Goal: Transaction & Acquisition: Book appointment/travel/reservation

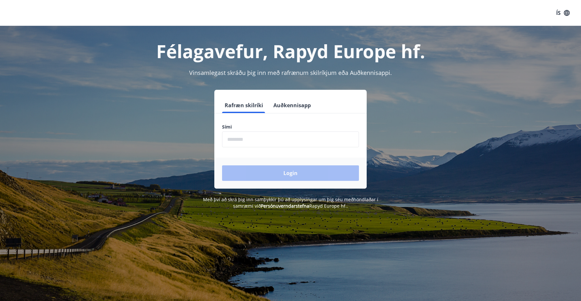
click at [252, 142] on input "phone" at bounding box center [290, 139] width 137 height 16
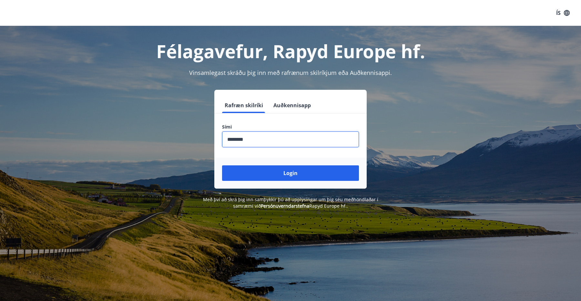
type input "********"
click at [222, 165] on button "Login" at bounding box center [290, 173] width 137 height 16
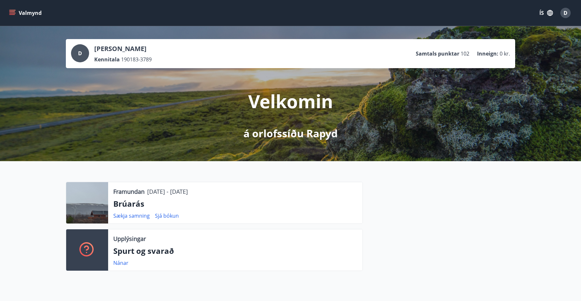
click at [566, 12] on span "D" at bounding box center [566, 12] width 4 height 7
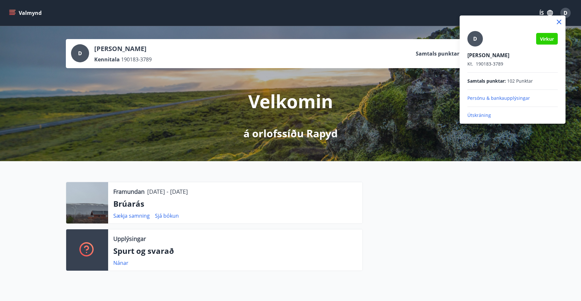
click at [419, 217] on div at bounding box center [290, 150] width 581 height 301
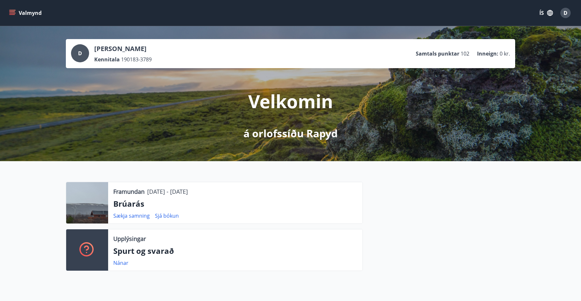
click at [15, 14] on icon "menu" at bounding box center [12, 13] width 6 height 6
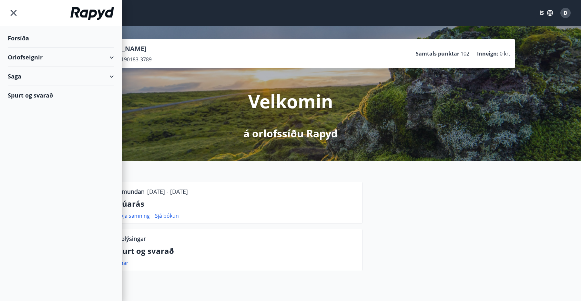
click at [41, 53] on div "Orlofseignir" at bounding box center [61, 57] width 106 height 19
click at [33, 88] on div "Bókunardagatal" at bounding box center [61, 87] width 96 height 14
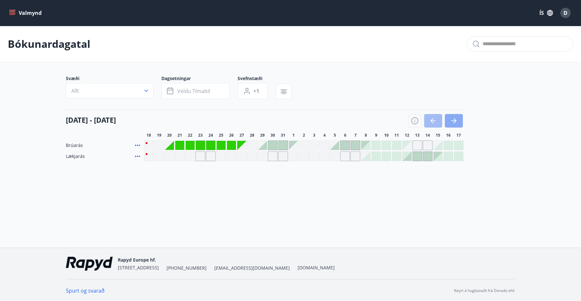
click at [455, 119] on icon "button" at bounding box center [454, 121] width 8 height 8
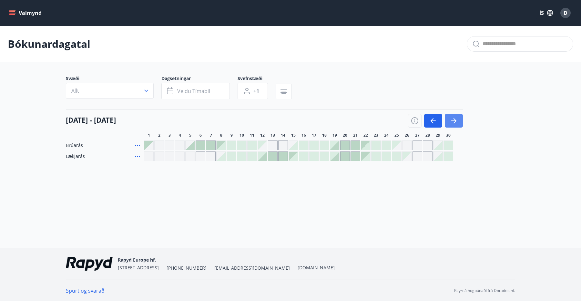
click at [456, 119] on icon "button" at bounding box center [454, 121] width 8 height 8
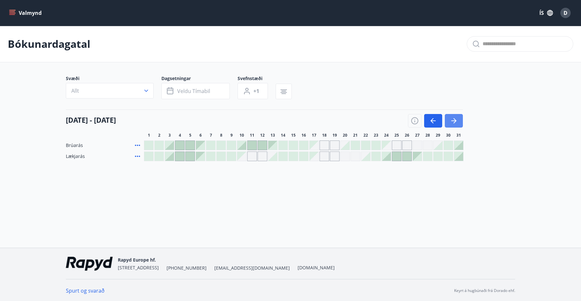
click at [456, 119] on icon "button" at bounding box center [454, 121] width 8 height 8
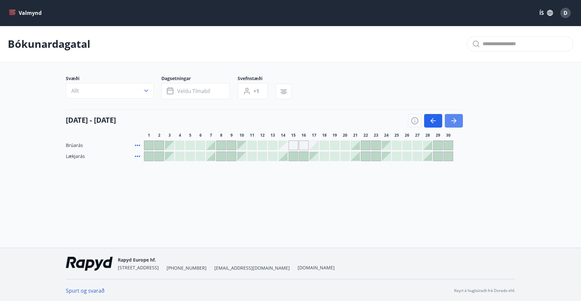
click at [456, 119] on icon "button" at bounding box center [454, 121] width 8 height 8
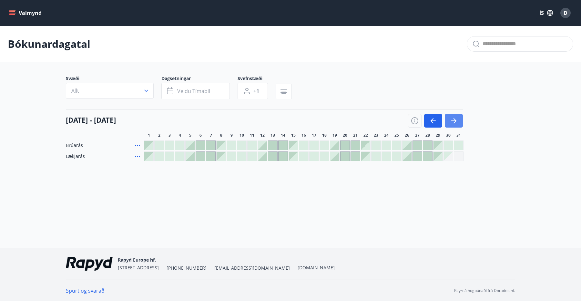
click at [456, 119] on icon "button" at bounding box center [454, 121] width 8 height 8
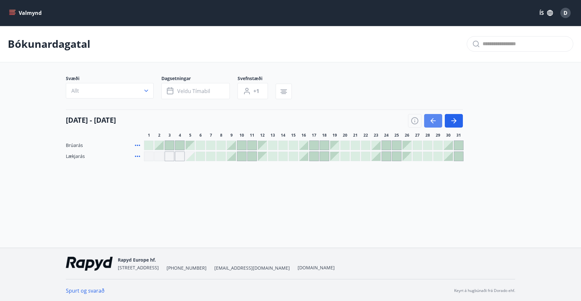
click at [433, 120] on icon "button" at bounding box center [434, 121] width 8 height 8
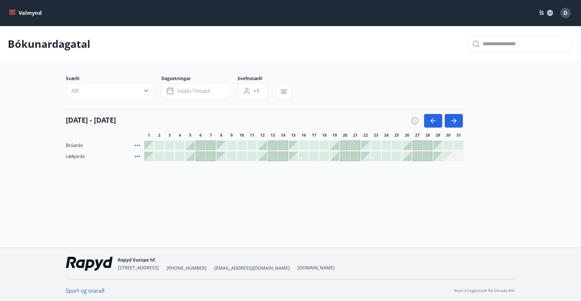
click at [370, 145] on div at bounding box center [365, 145] width 9 height 9
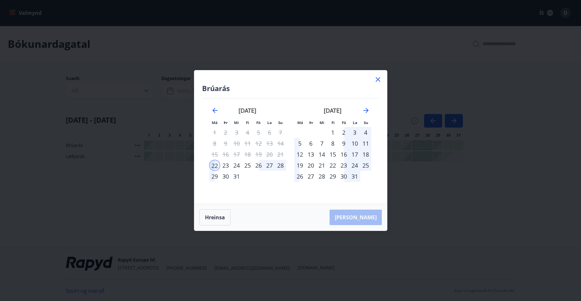
click at [281, 166] on div "28" at bounding box center [280, 165] width 11 height 11
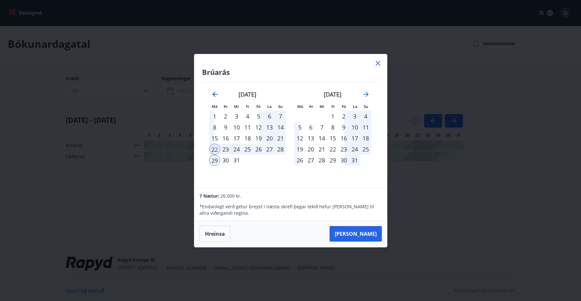
click at [214, 93] on icon "Move backward to switch to the previous month." at bounding box center [215, 94] width 8 height 8
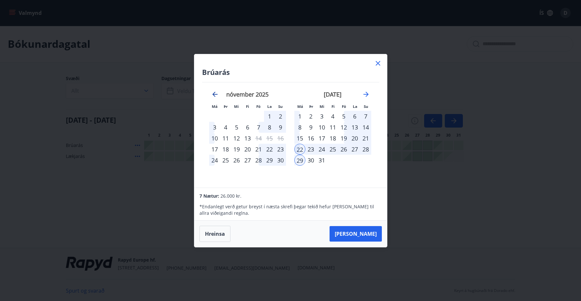
click at [211, 94] on icon "Move backward to switch to the previous month." at bounding box center [215, 94] width 8 height 8
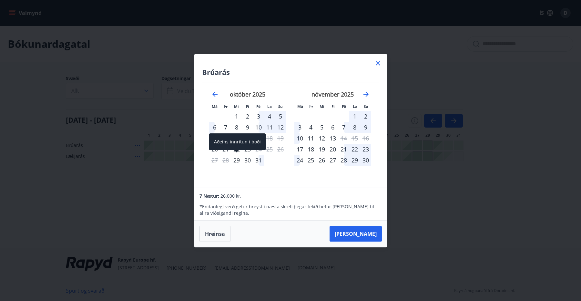
click at [237, 152] on span at bounding box center [237, 151] width 5 height 3
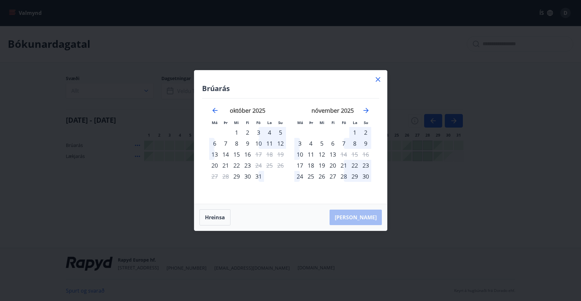
click at [239, 164] on div "22" at bounding box center [236, 165] width 11 height 11
click at [376, 218] on button "[PERSON_NAME]" at bounding box center [356, 218] width 52 height 16
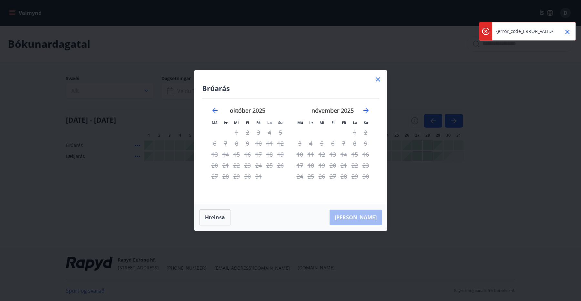
click at [569, 30] on icon "Close" at bounding box center [568, 32] width 5 height 5
click at [380, 79] on icon at bounding box center [378, 80] width 8 height 8
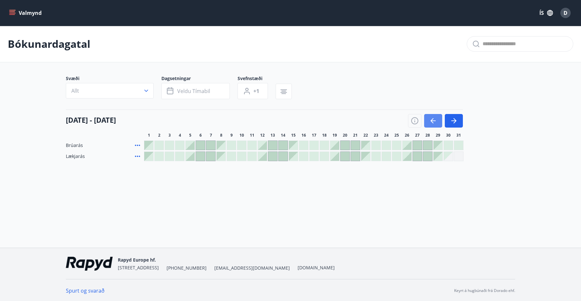
click at [436, 118] on icon "button" at bounding box center [434, 121] width 8 height 8
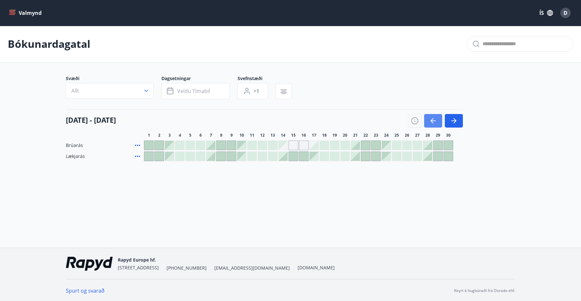
click at [436, 118] on icon "button" at bounding box center [434, 121] width 8 height 8
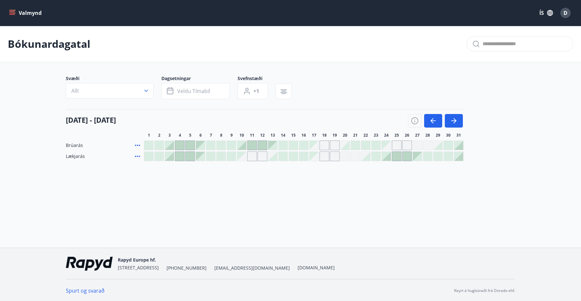
click at [368, 158] on div at bounding box center [365, 156] width 9 height 9
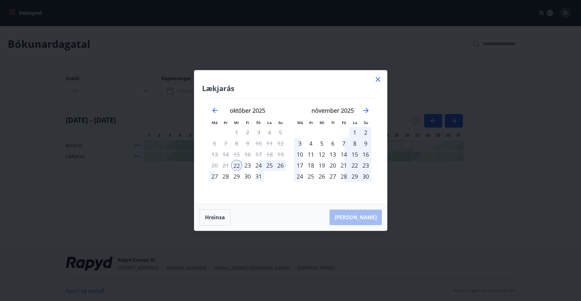
click at [235, 176] on div "29" at bounding box center [236, 176] width 11 height 11
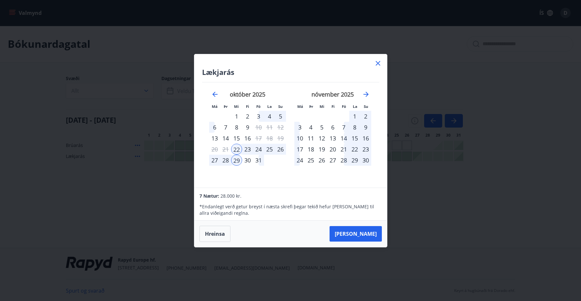
click at [281, 150] on div "26" at bounding box center [280, 149] width 11 height 11
click at [239, 148] on div "22" at bounding box center [236, 149] width 11 height 11
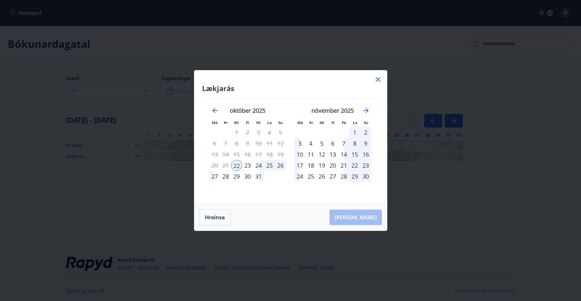
click at [282, 167] on div "26" at bounding box center [280, 165] width 11 height 11
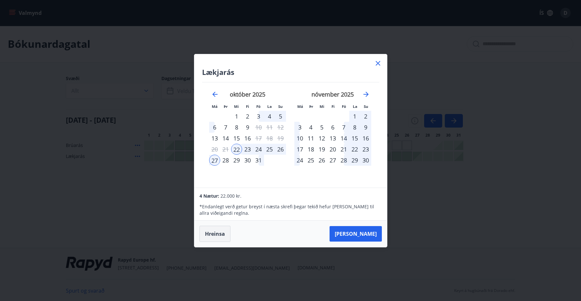
click at [217, 232] on button "Hreinsa" at bounding box center [215, 234] width 31 height 16
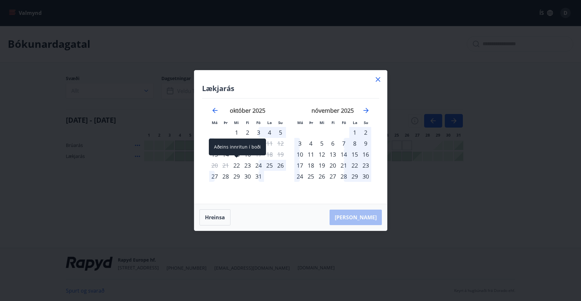
click at [235, 166] on div "22" at bounding box center [236, 165] width 11 height 11
click at [284, 165] on div "26" at bounding box center [280, 165] width 11 height 11
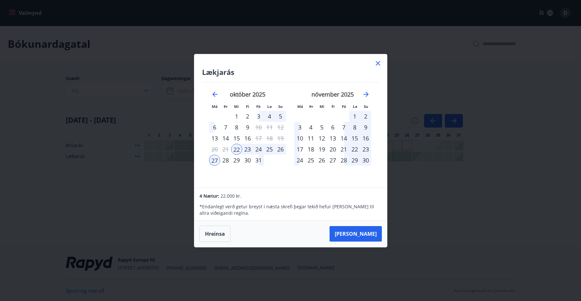
click at [380, 64] on icon at bounding box center [378, 63] width 5 height 5
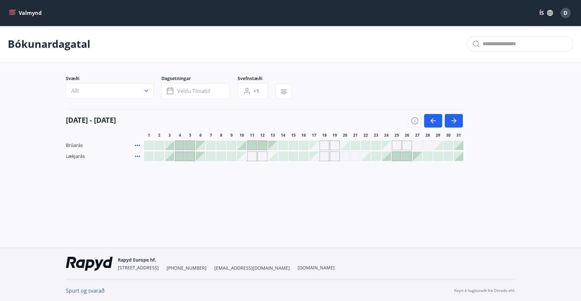
click at [366, 144] on div at bounding box center [365, 145] width 9 height 9
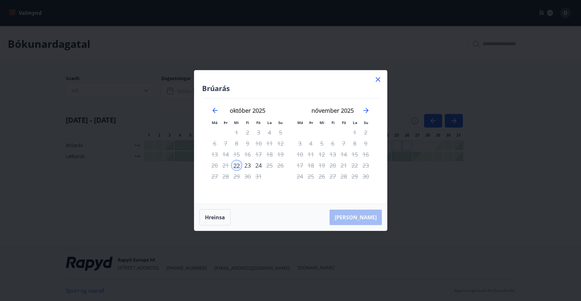
click at [376, 80] on icon at bounding box center [378, 80] width 8 height 8
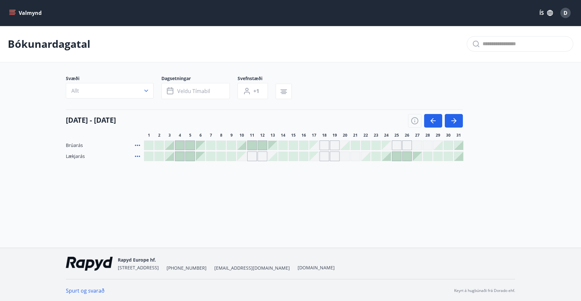
click at [369, 157] on div at bounding box center [365, 156] width 9 height 9
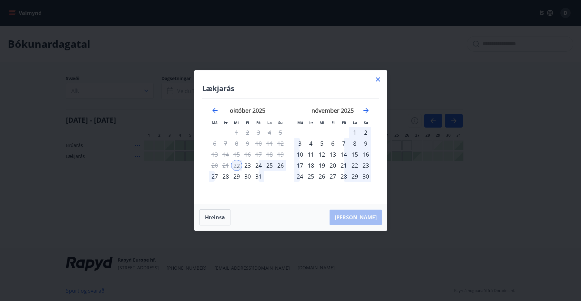
click at [236, 176] on div "29" at bounding box center [236, 176] width 11 height 11
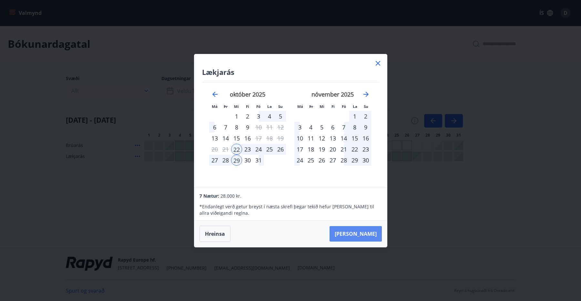
click at [361, 232] on button "[PERSON_NAME]" at bounding box center [356, 234] width 52 height 16
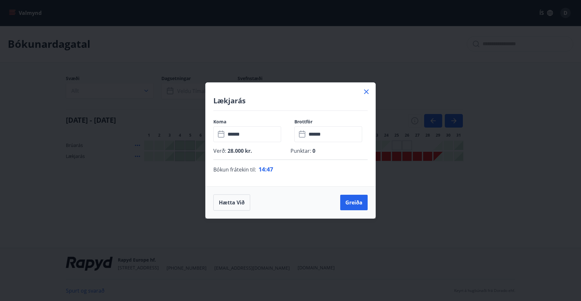
click at [235, 137] on input "******" at bounding box center [254, 134] width 56 height 16
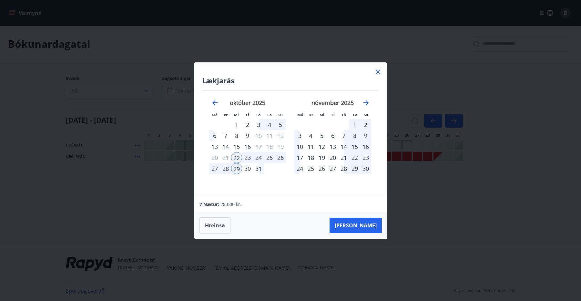
click at [257, 156] on div "24" at bounding box center [258, 157] width 11 height 11
click at [256, 157] on div "24" at bounding box center [258, 157] width 11 height 11
click at [236, 169] on div "29" at bounding box center [236, 168] width 11 height 11
click at [370, 228] on button "[PERSON_NAME]" at bounding box center [356, 226] width 52 height 16
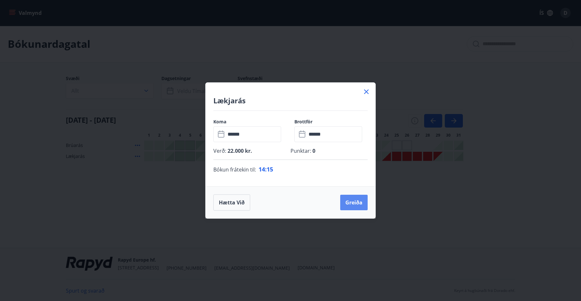
click at [350, 205] on button "Greiða" at bounding box center [353, 203] width 27 height 16
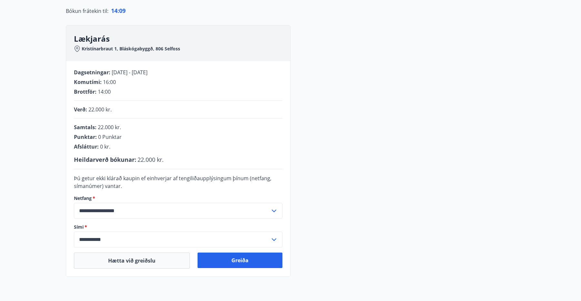
scroll to position [73, 0]
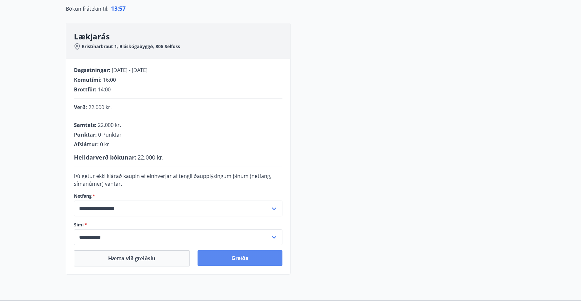
click at [240, 257] on button "Greiða" at bounding box center [240, 258] width 85 height 16
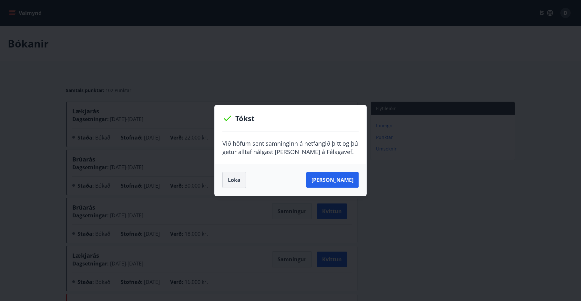
click at [235, 180] on button "Loka" at bounding box center [235, 180] width 24 height 16
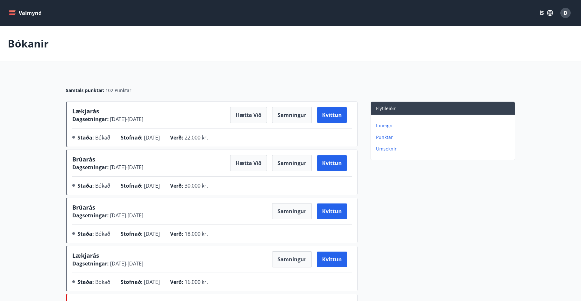
click at [15, 16] on button "Valmynd" at bounding box center [26, 13] width 37 height 12
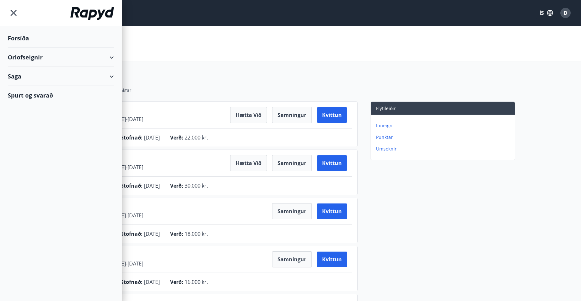
click at [33, 57] on div "Orlofseignir" at bounding box center [61, 57] width 106 height 19
click at [34, 89] on div "Bókunardagatal" at bounding box center [61, 87] width 96 height 14
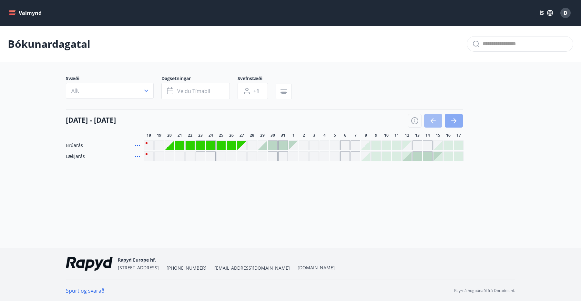
click at [457, 120] on icon "button" at bounding box center [454, 121] width 8 height 8
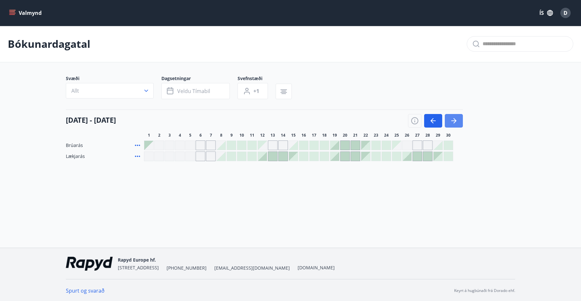
click at [457, 120] on icon "button" at bounding box center [454, 121] width 8 height 8
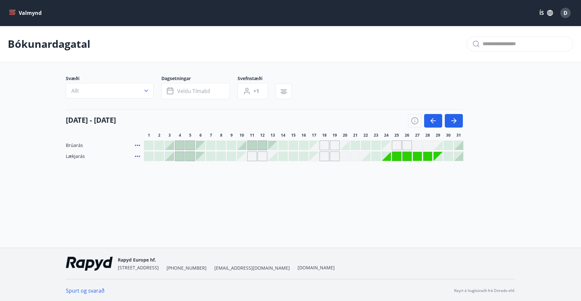
click at [399, 154] on div "Gráir dagar eru ekki bókanlegir" at bounding box center [397, 156] width 9 height 9
click at [389, 159] on div "Gráir dagar eru ekki bókanlegir" at bounding box center [386, 156] width 9 height 9
click at [390, 158] on div "Gráir dagar eru ekki bókanlegir" at bounding box center [386, 156] width 9 height 9
click at [389, 146] on div "Gráir dagar eru ekki bókanlegir" at bounding box center [386, 145] width 9 height 9
click at [390, 167] on div "Bókunardagatal Svæði Allt Dagsetningar Veldu tímabil Svefnstæði +1 [DATE] - [DA…" at bounding box center [290, 106] width 581 height 161
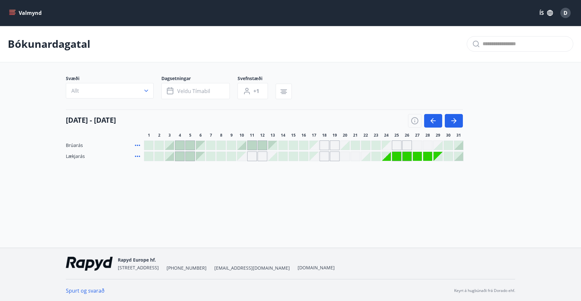
click at [364, 143] on div at bounding box center [365, 145] width 9 height 9
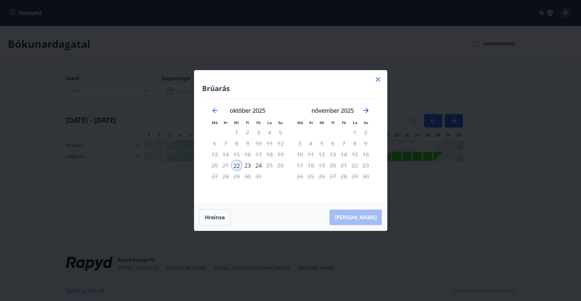
click at [367, 108] on icon "Move forward to switch to the next month." at bounding box center [366, 111] width 8 height 8
click at [378, 80] on icon at bounding box center [378, 80] width 8 height 8
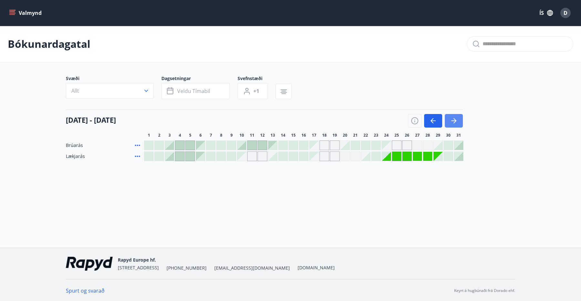
click at [457, 119] on icon "button" at bounding box center [454, 121] width 8 height 8
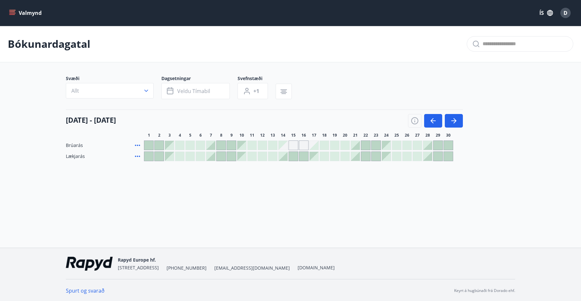
click at [398, 156] on div at bounding box center [397, 156] width 9 height 9
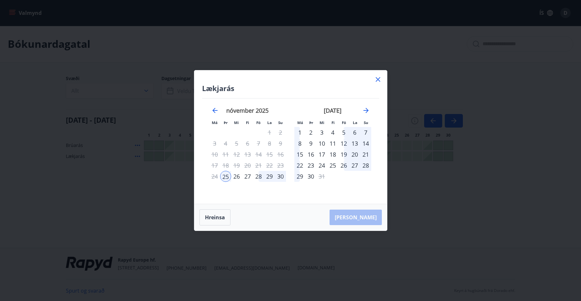
click at [378, 79] on icon at bounding box center [378, 79] width 5 height 5
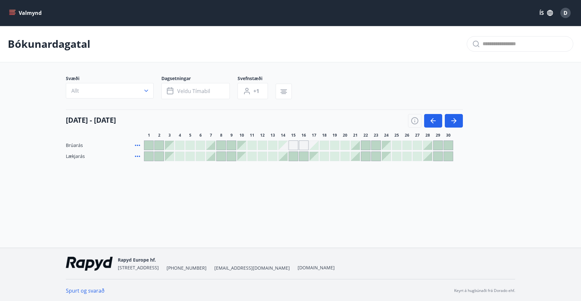
click at [302, 143] on div "Gráir dagar eru ekki bókanlegir" at bounding box center [304, 146] width 10 height 10
click at [254, 196] on div "Valmynd ÍS D Bókunardagatal Svæði Allt Dagsetningar Veldu tímabil Svefnstæði +1…" at bounding box center [290, 124] width 581 height 248
click at [437, 121] on icon "button" at bounding box center [434, 121] width 8 height 8
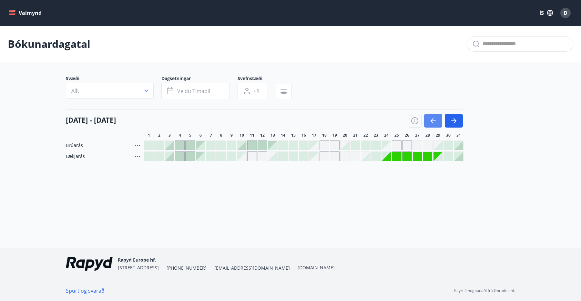
click at [437, 121] on icon "button" at bounding box center [434, 121] width 8 height 8
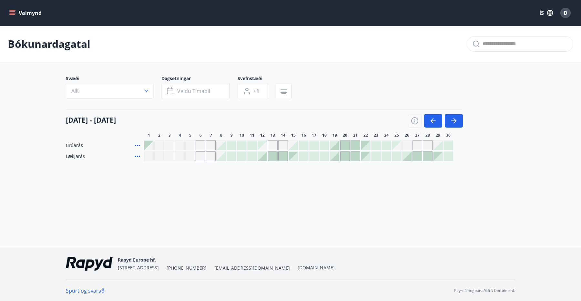
click at [411, 157] on div at bounding box center [407, 156] width 9 height 9
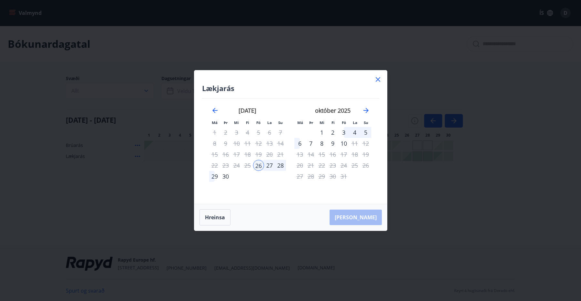
click at [377, 81] on icon at bounding box center [378, 80] width 8 height 8
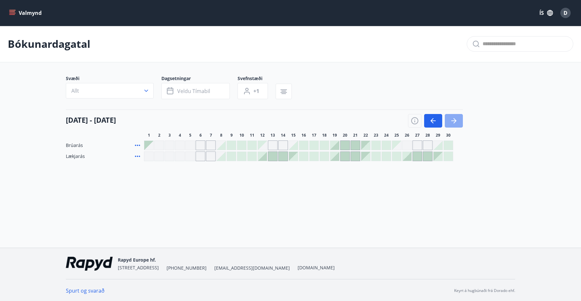
click at [456, 121] on icon "button" at bounding box center [455, 120] width 3 height 5
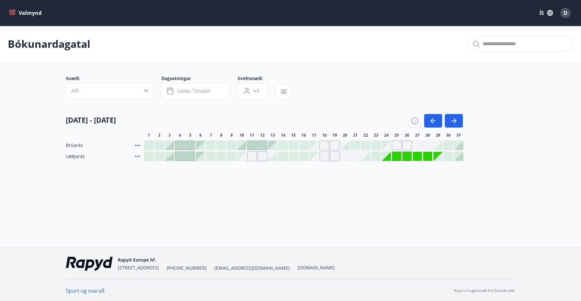
click at [211, 143] on div at bounding box center [210, 145] width 9 height 9
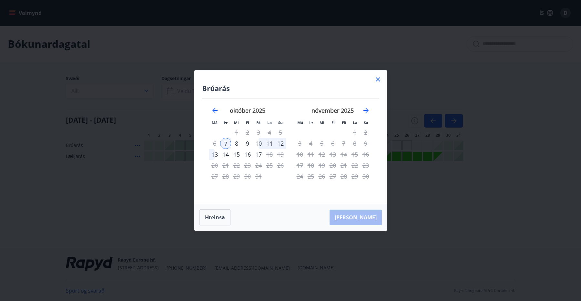
click at [382, 80] on div "Brúarás Má Þr Mi Fi Fö La Su Má Þr Mi Fi Fö La Su [DATE] 1 2 3 4 5 6 7 8 9 10 1…" at bounding box center [290, 136] width 193 height 133
click at [378, 80] on icon at bounding box center [378, 80] width 8 height 8
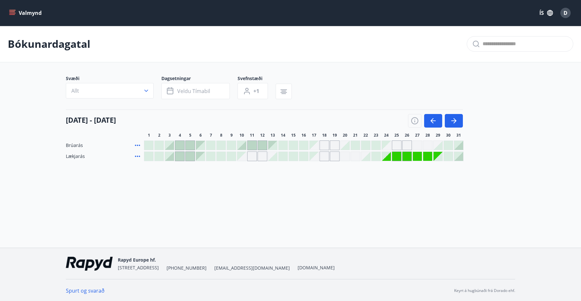
click at [207, 157] on div at bounding box center [210, 156] width 9 height 9
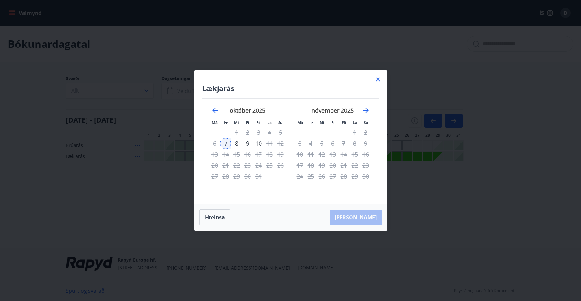
click at [376, 80] on icon at bounding box center [378, 80] width 8 height 8
